Goal: Task Accomplishment & Management: Manage account settings

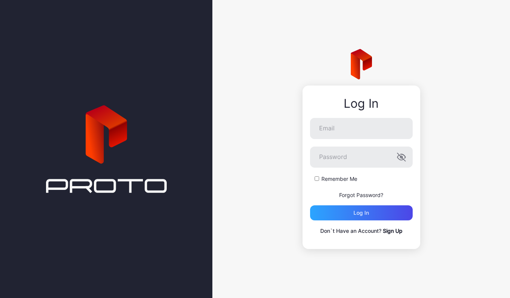
click at [276, 175] on div "Log In Email Password Remember Me Forgot Password? Log in Don`t Have an Account…" at bounding box center [361, 149] width 298 height 298
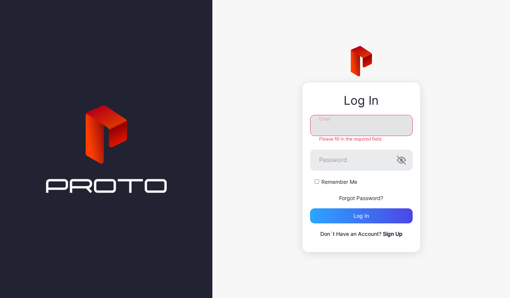
click at [336, 123] on input "Email" at bounding box center [361, 125] width 103 height 21
type input "**********"
click at [361, 213] on button "Log in" at bounding box center [361, 216] width 103 height 15
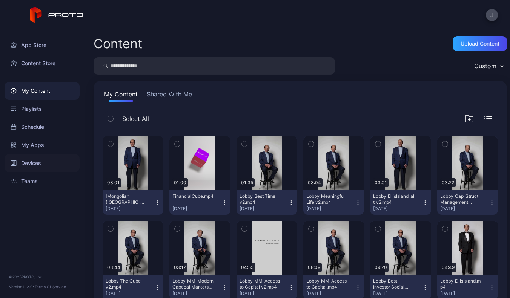
click at [35, 167] on div "Devices" at bounding box center [42, 163] width 75 height 18
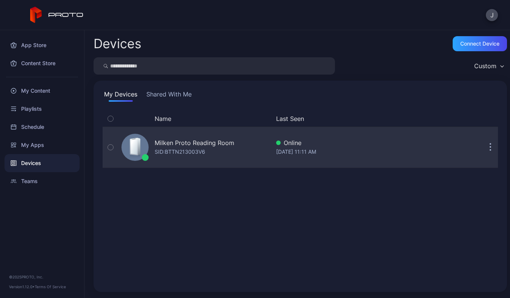
click at [199, 148] on div "SID: BTTN213003V6" at bounding box center [180, 151] width 51 height 9
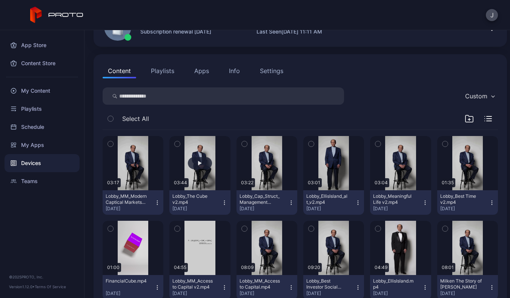
scroll to position [70, 0]
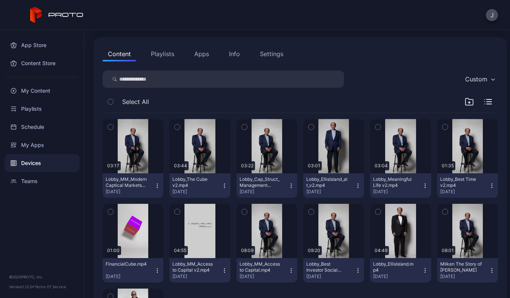
click at [109, 213] on icon "button" at bounding box center [110, 212] width 5 height 8
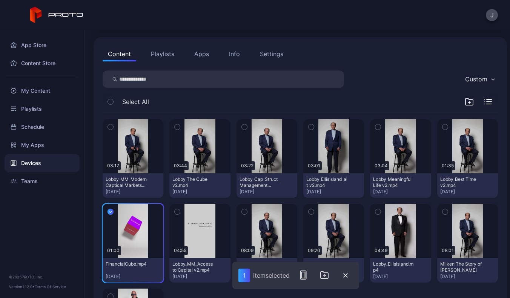
click at [162, 53] on button "Playlists" at bounding box center [163, 53] width 34 height 15
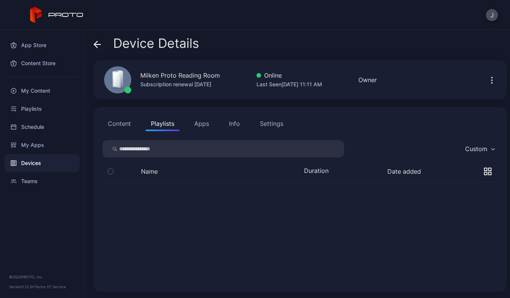
scroll to position [0, 0]
click at [110, 195] on icon "button" at bounding box center [110, 193] width 5 height 8
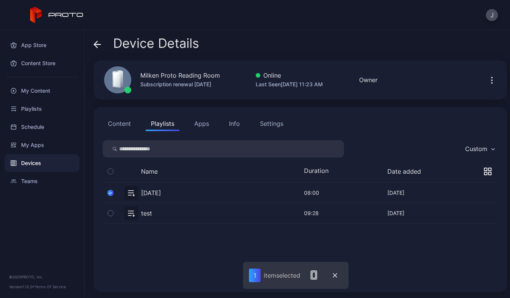
click at [109, 209] on button "button" at bounding box center [111, 213] width 16 height 20
click at [487, 78] on icon "button" at bounding box center [491, 80] width 9 height 9
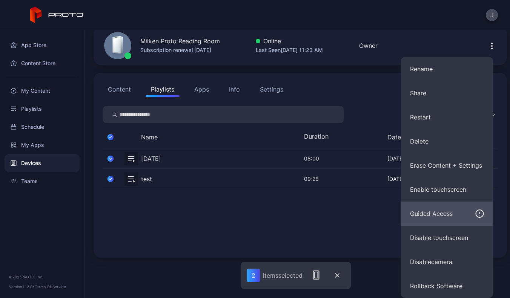
scroll to position [34, 0]
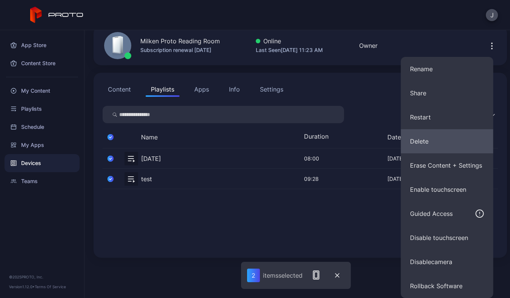
click at [417, 150] on button "Delete" at bounding box center [447, 141] width 92 height 24
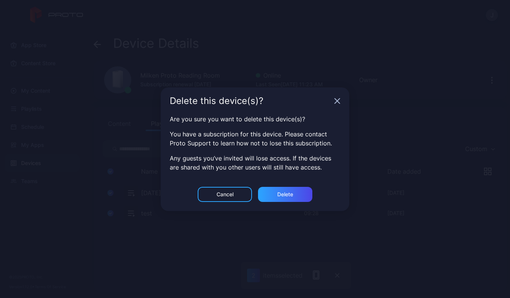
scroll to position [0, 0]
click at [217, 190] on div "Cancel" at bounding box center [225, 194] width 54 height 15
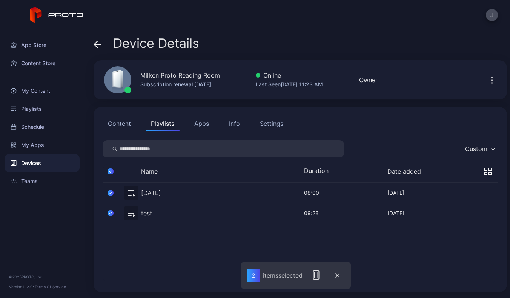
click at [481, 145] on div "Custom" at bounding box center [479, 148] width 37 height 11
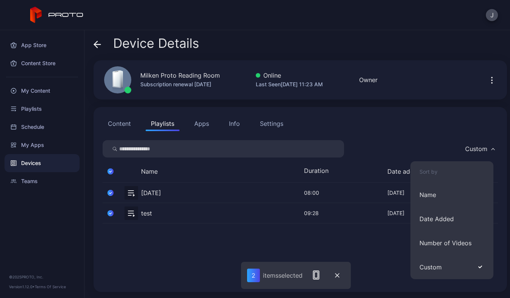
click at [360, 242] on div "[DATE] [DATE] 08:00 Jun 27, 2025 test [DATE] 09:28 Jun 26, 2025" at bounding box center [300, 233] width 395 height 100
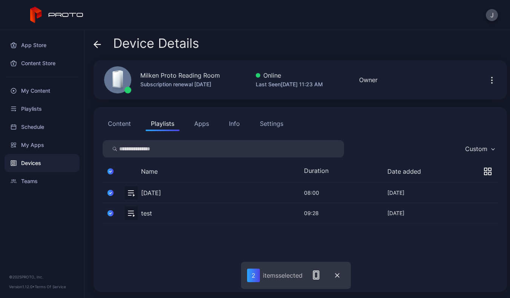
click at [484, 171] on icon "button" at bounding box center [488, 172] width 8 height 8
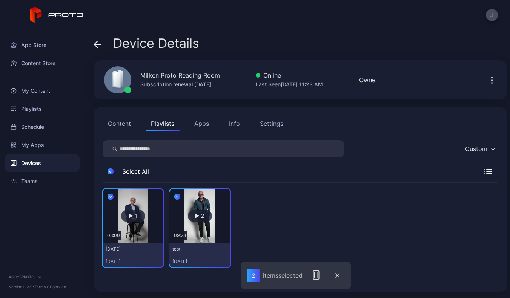
click at [110, 171] on icon "button" at bounding box center [110, 171] width 6 height 8
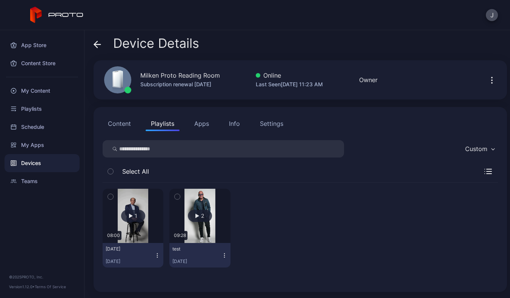
click at [221, 255] on icon "button" at bounding box center [224, 256] width 6 height 6
click at [271, 245] on div at bounding box center [266, 228] width 61 height 79
click at [122, 123] on button "Content" at bounding box center [120, 123] width 34 height 15
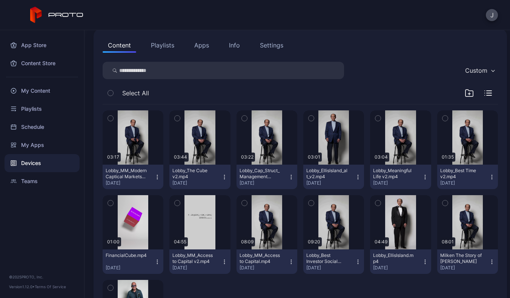
scroll to position [79, 0]
click at [111, 201] on icon "button" at bounding box center [110, 203] width 5 height 8
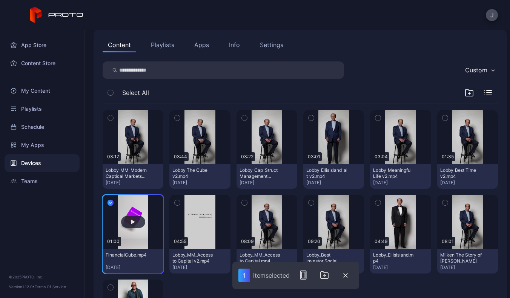
click at [150, 239] on button "button" at bounding box center [133, 222] width 61 height 54
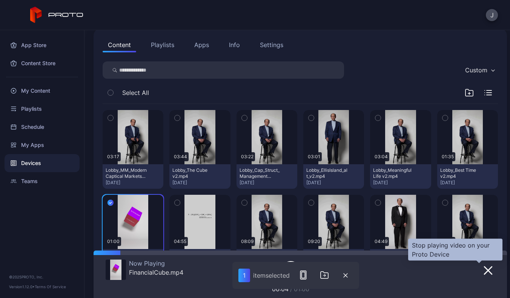
click at [483, 269] on icon "button" at bounding box center [487, 270] width 9 height 9
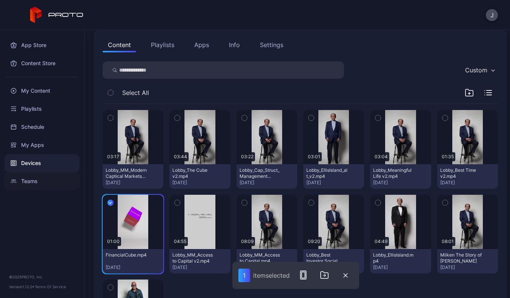
click at [30, 178] on div "Teams" at bounding box center [42, 181] width 75 height 18
